Goal: Task Accomplishment & Management: Manage account settings

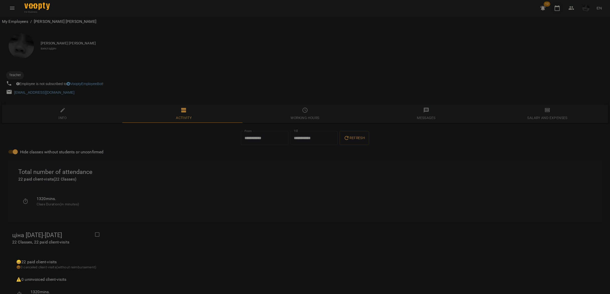
click at [553, 7] on button "button" at bounding box center [557, 8] width 12 height 12
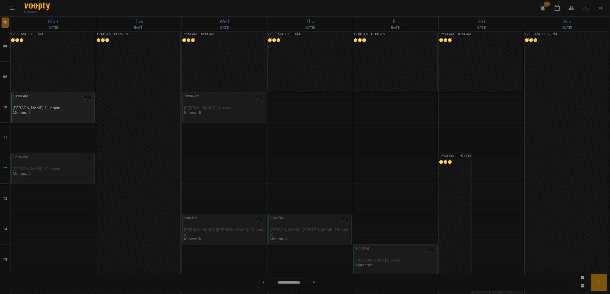
click at [83, 160] on div at bounding box center [88, 161] width 12 height 12
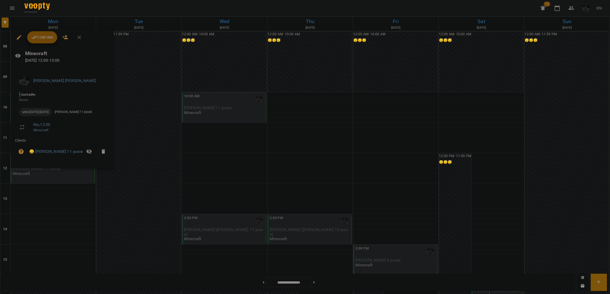
click at [44, 148] on li "😀 [PERSON_NAME] 11 років" at bounding box center [62, 152] width 94 height 16
click at [45, 150] on link "😀 [PERSON_NAME] 11 років" at bounding box center [56, 152] width 54 height 6
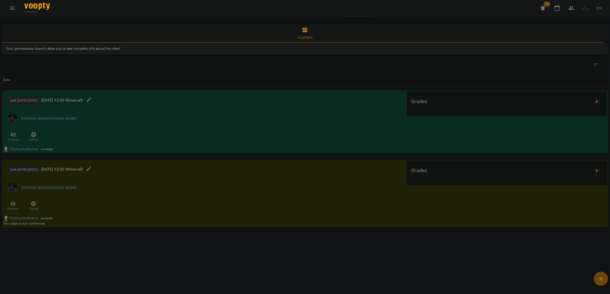
scroll to position [266, 0]
